Goal: Task Accomplishment & Management: Manage account settings

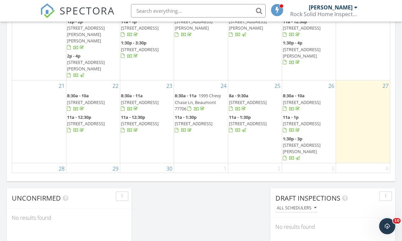
scroll to position [117, 0]
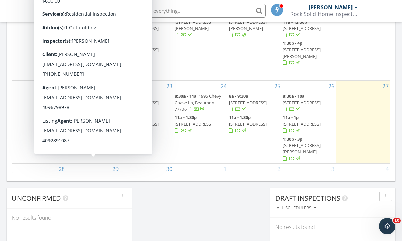
click at [102, 212] on span "525 Jordan Dr, Lumberton 77657" at bounding box center [86, 218] width 38 height 12
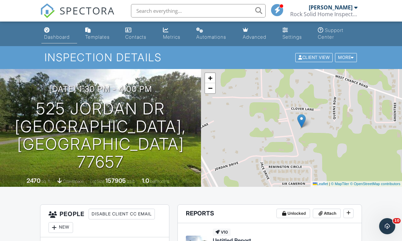
click at [66, 36] on div "Dashboard" at bounding box center [57, 37] width 26 height 6
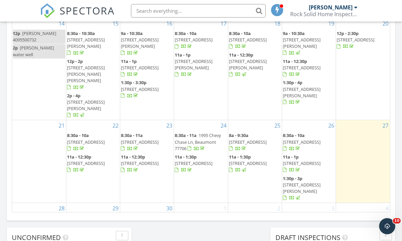
scroll to position [117, 0]
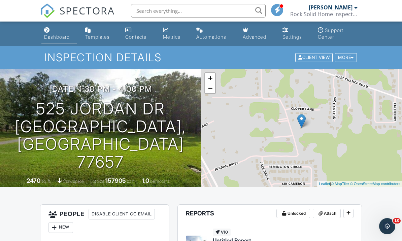
click at [56, 35] on div "Dashboard" at bounding box center [57, 37] width 26 height 6
click at [57, 34] on link "Dashboard" at bounding box center [59, 33] width 36 height 19
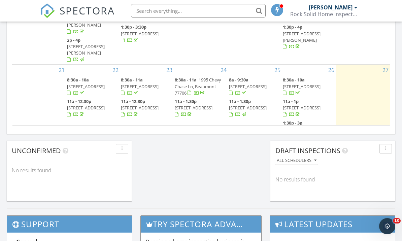
scroll to position [84, 0]
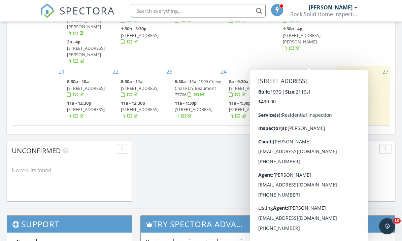
click at [316, 106] on span "3164 Andes Dr, Port Neches 77651" at bounding box center [302, 109] width 38 height 6
